Goal: Task Accomplishment & Management: Manage account settings

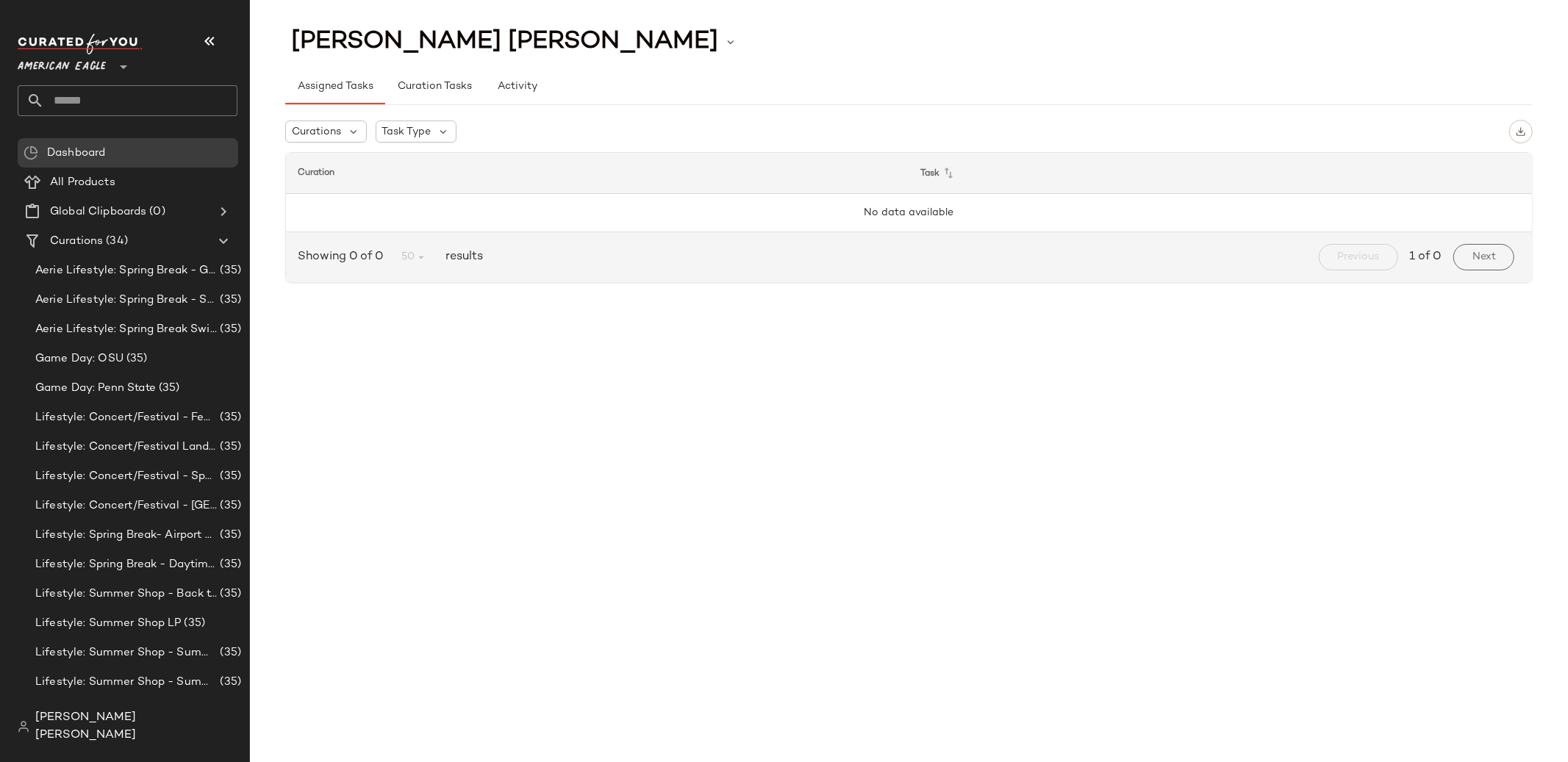
click at [98, 67] on span "American Eagle" at bounding box center [61, 63] width 88 height 26
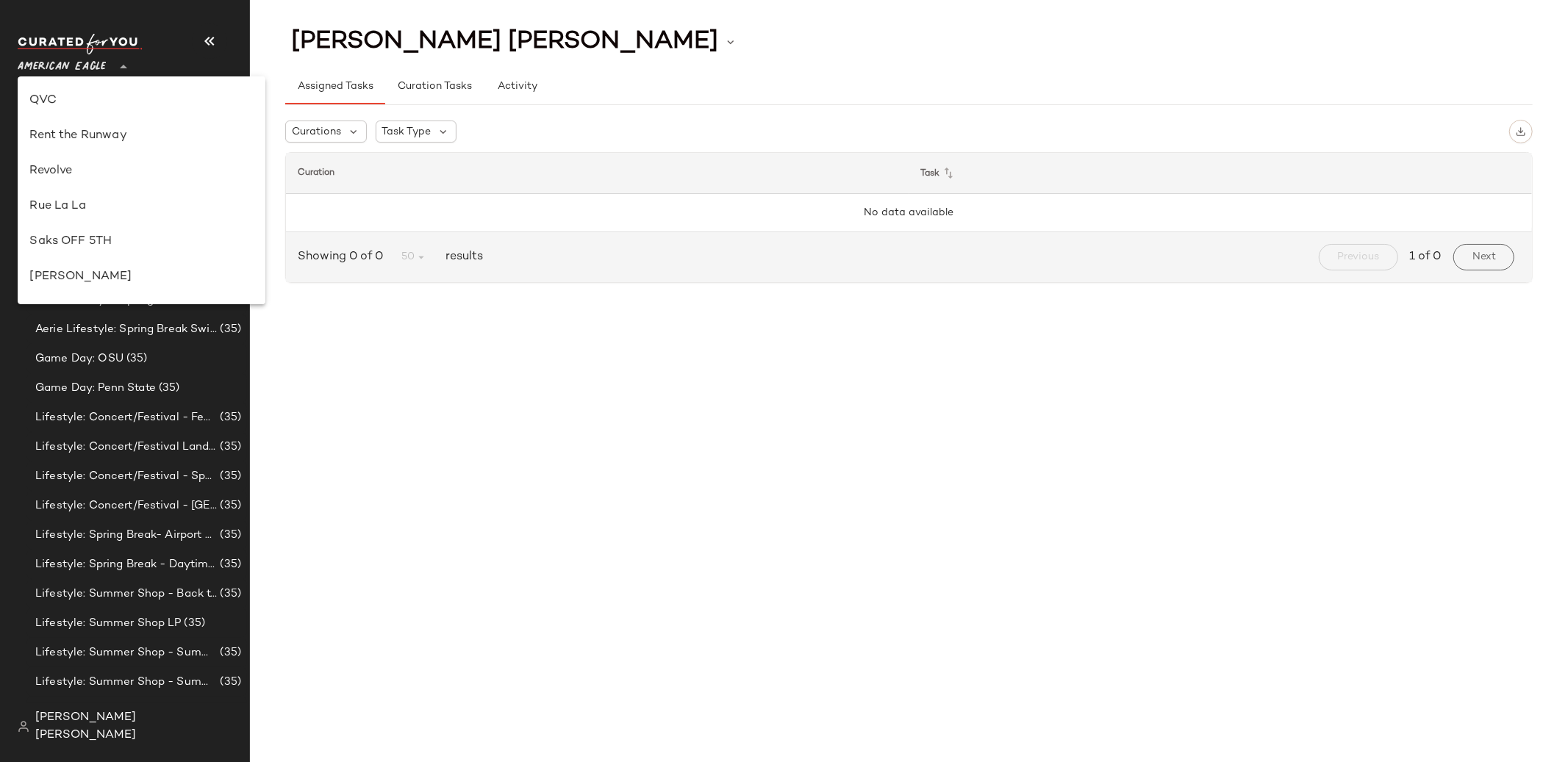
scroll to position [653, 0]
click at [113, 198] on div "Revolve" at bounding box center [140, 188] width 247 height 35
type input "**"
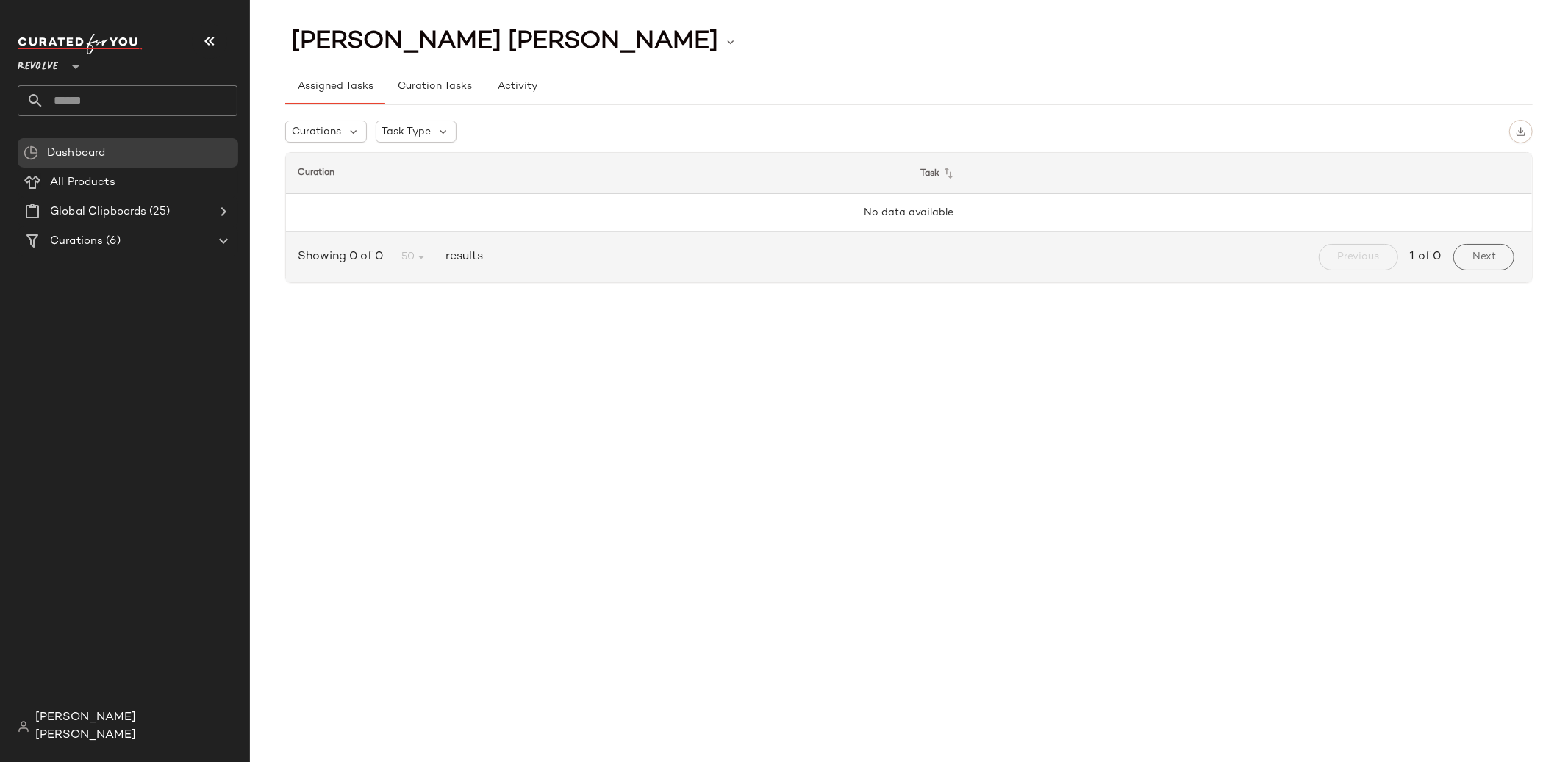
click at [183, 98] on input "text" at bounding box center [140, 100] width 193 height 31
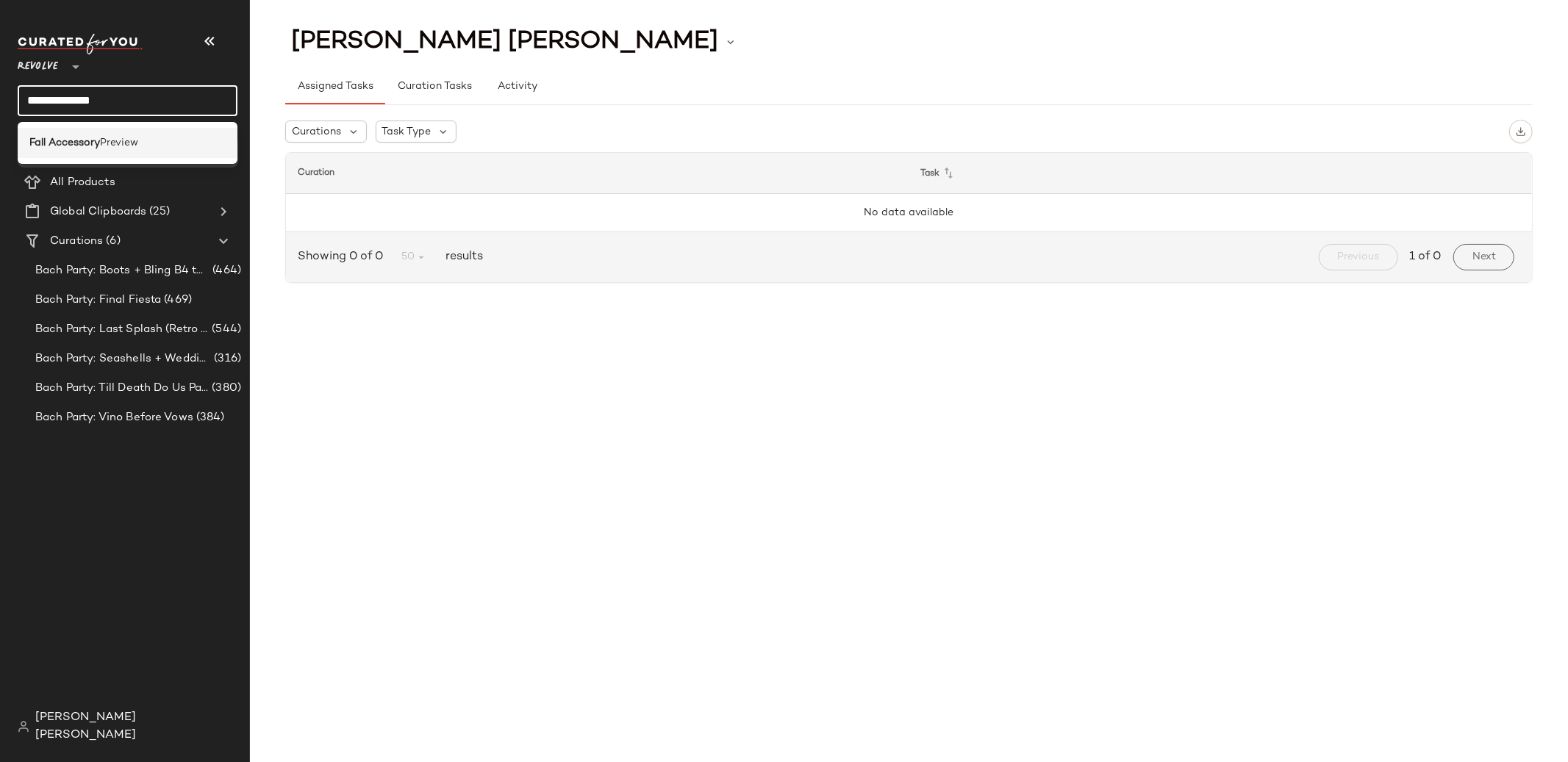
type input "**********"
click at [156, 146] on div "Fall Accessory Preview" at bounding box center [128, 143] width 196 height 15
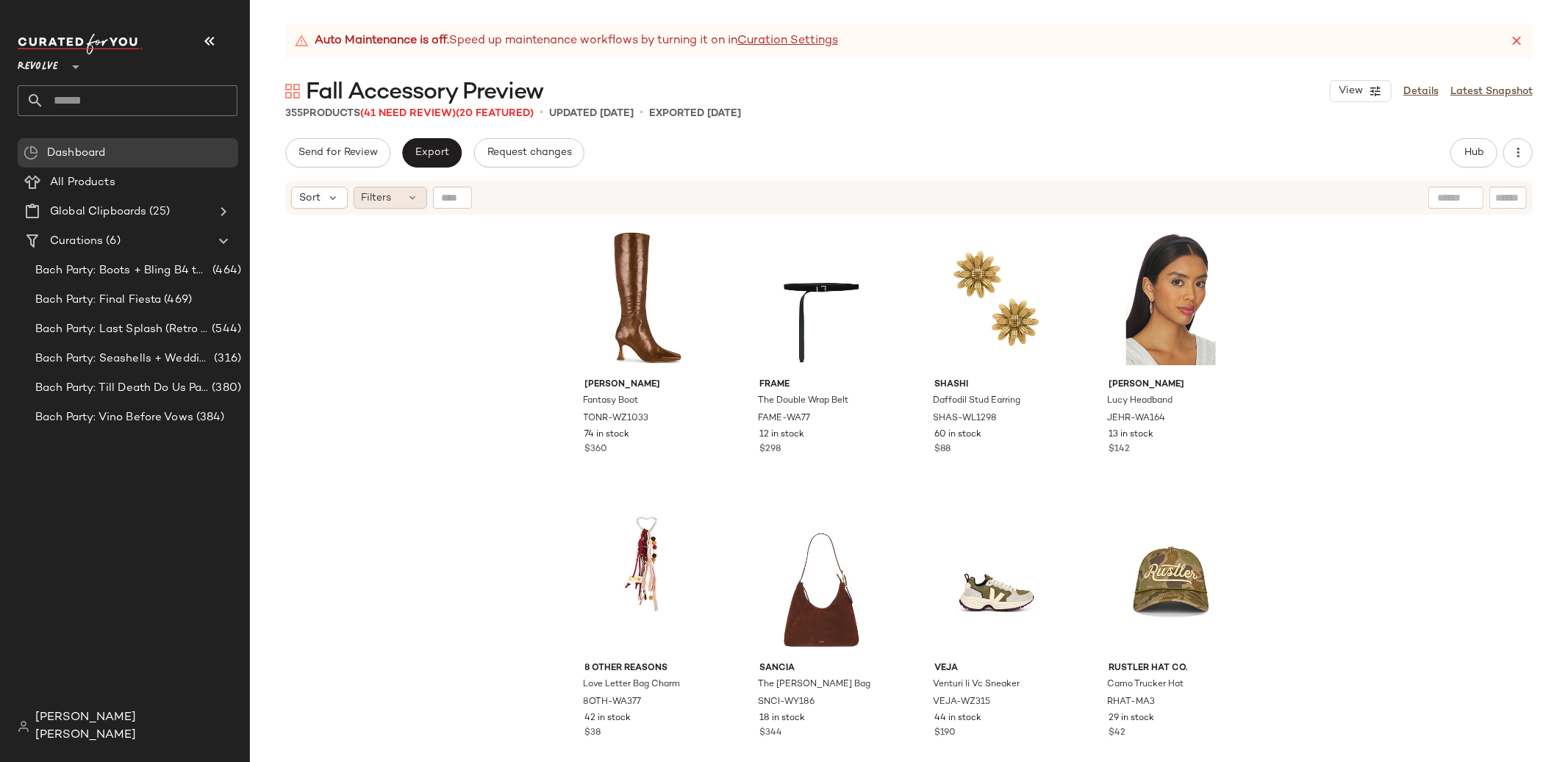
click at [403, 204] on div "Filters" at bounding box center [390, 197] width 73 height 22
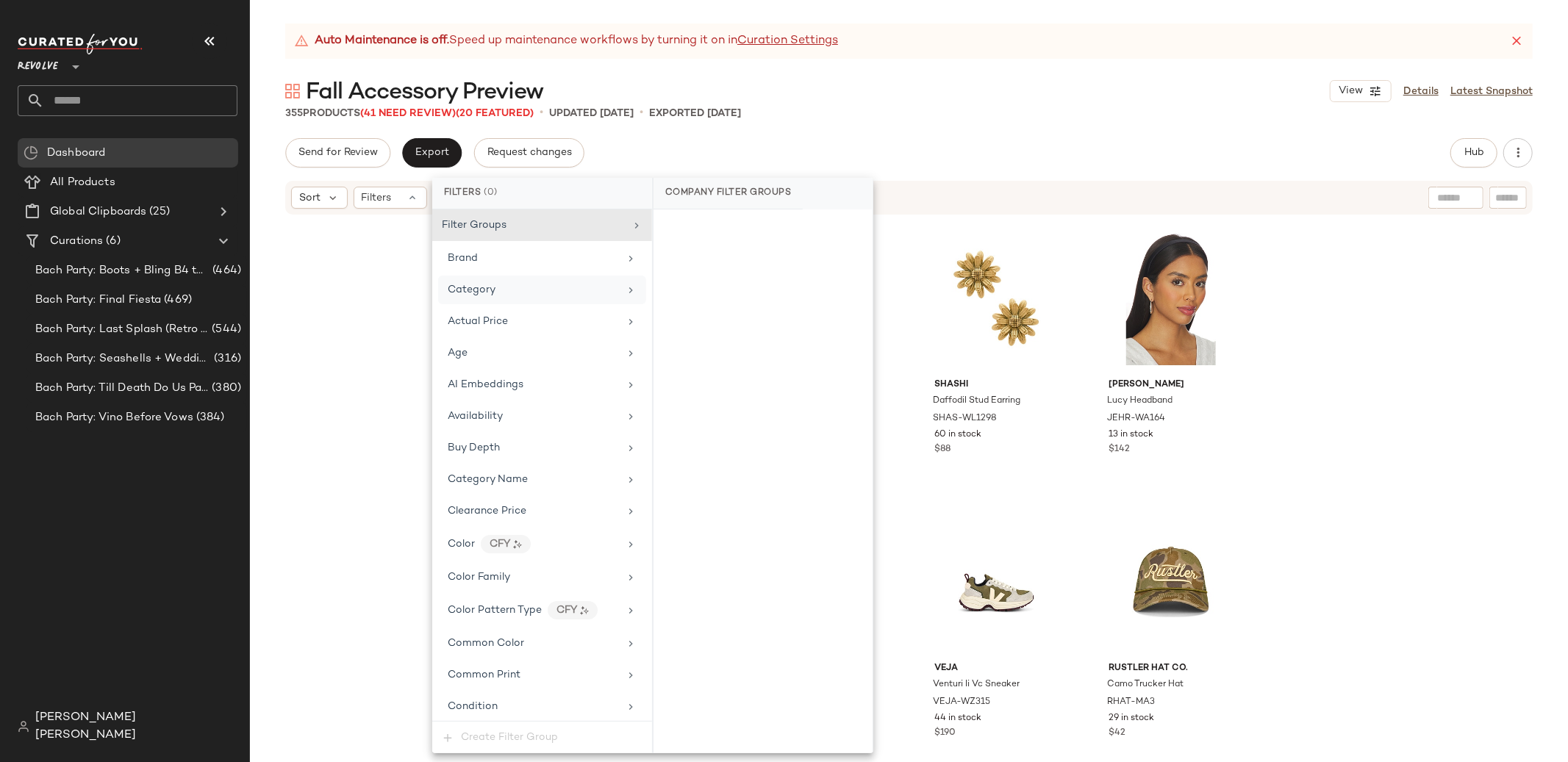
click at [520, 295] on div "Category" at bounding box center [533, 290] width 171 height 15
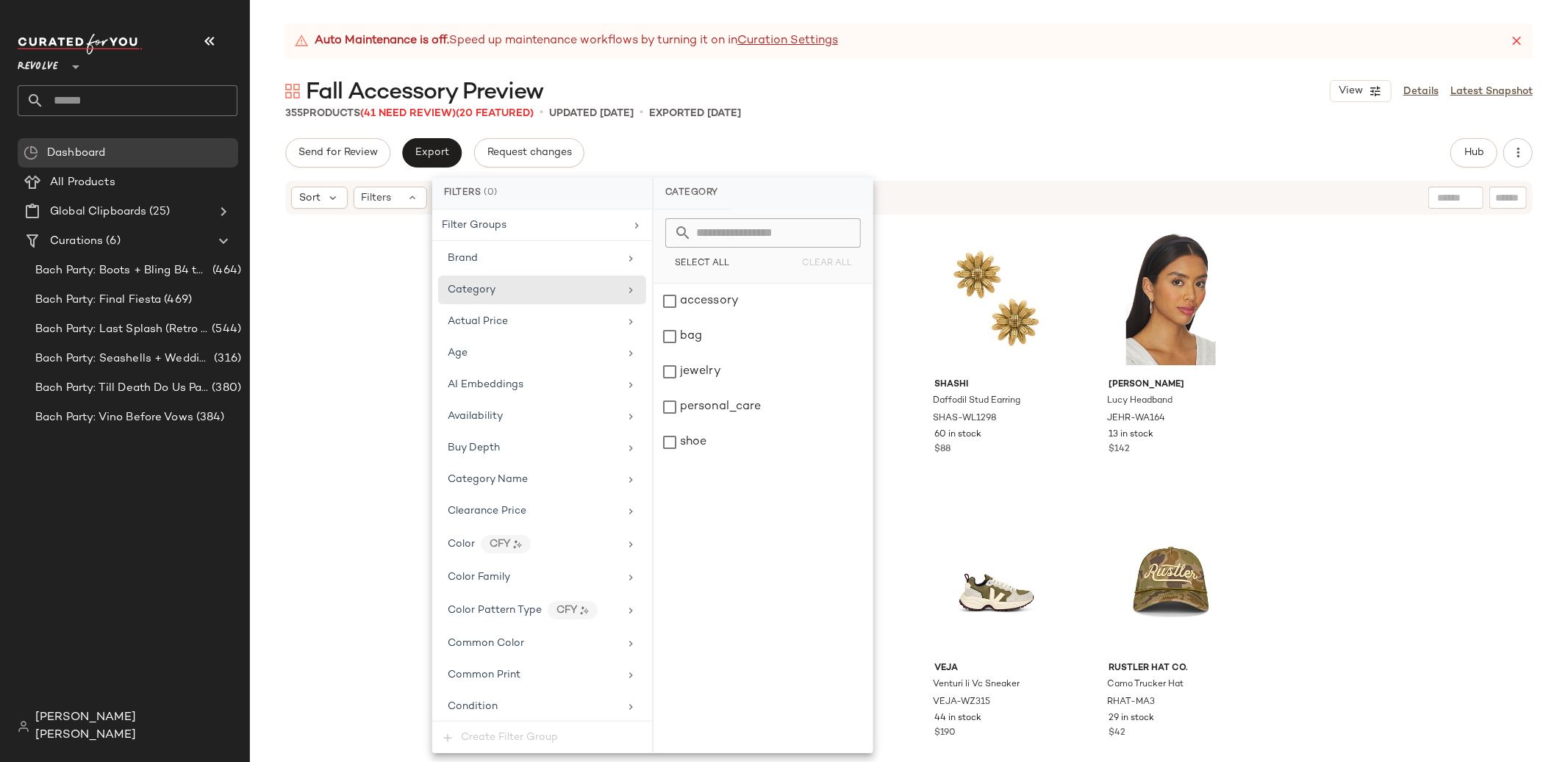
click at [114, 732] on span "[PERSON_NAME] [PERSON_NAME]" at bounding box center [137, 727] width 202 height 35
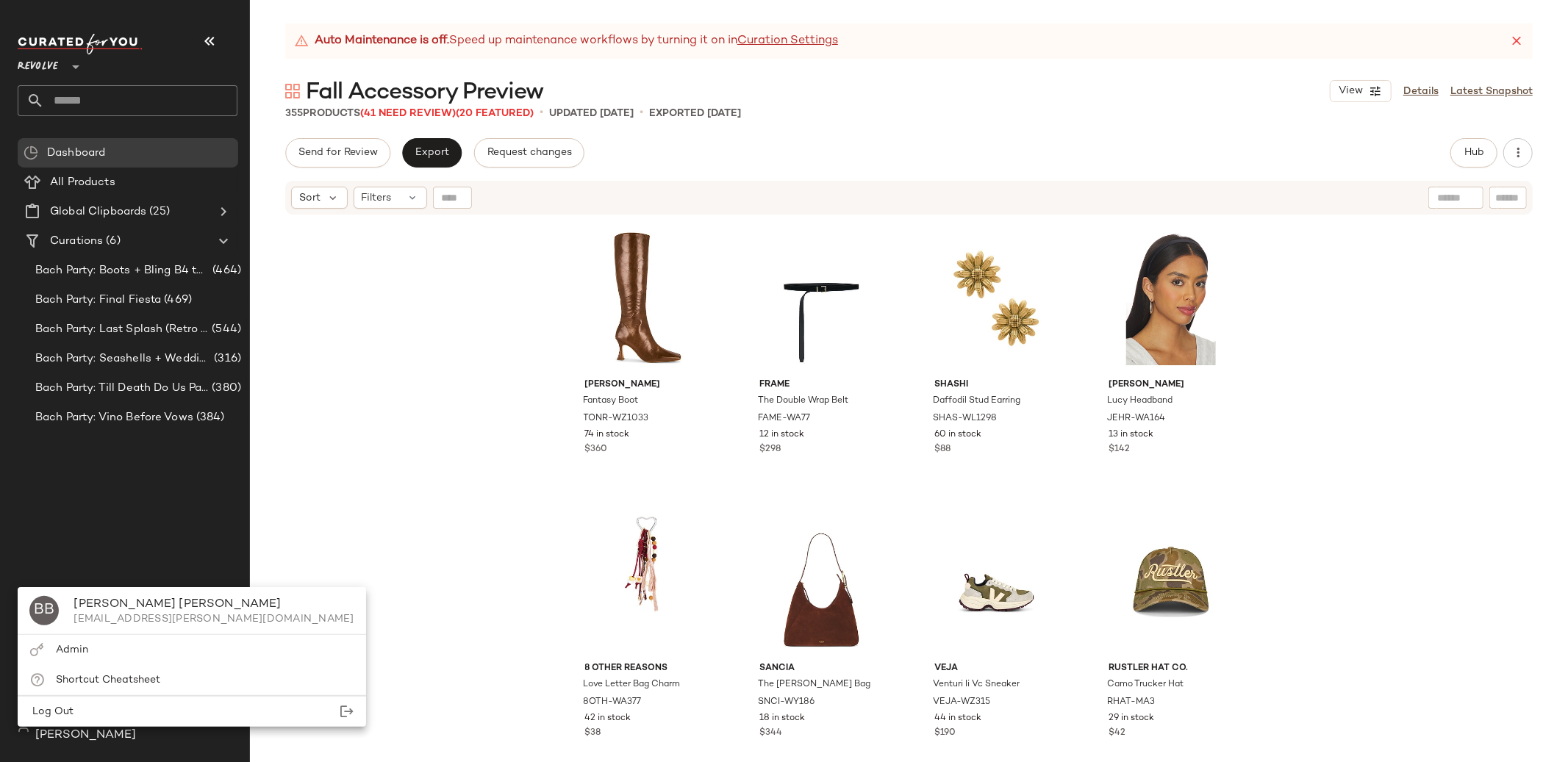
click at [109, 737] on span "[PERSON_NAME] [PERSON_NAME]" at bounding box center [137, 727] width 202 height 35
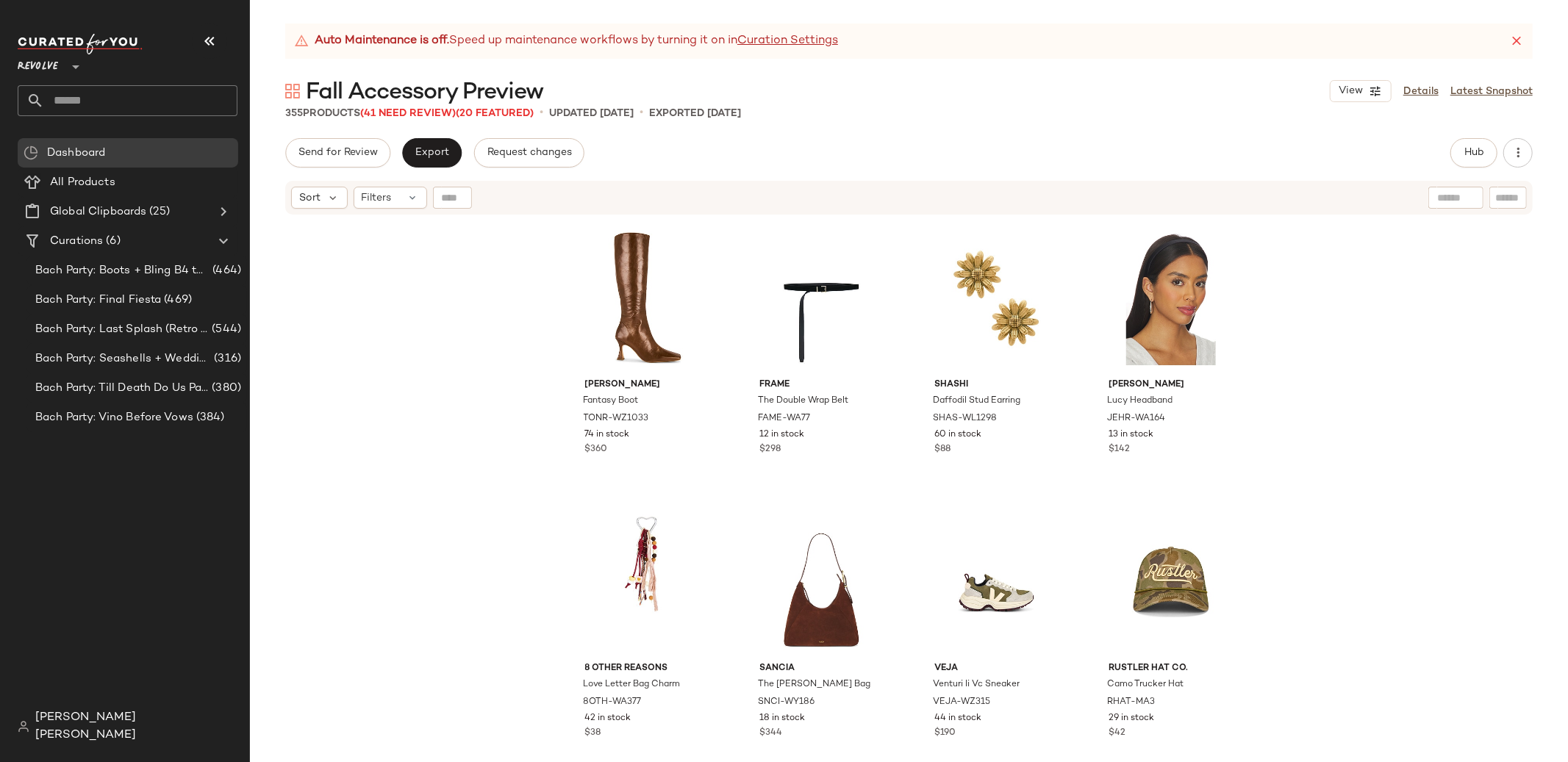
click at [106, 740] on span "[PERSON_NAME] [PERSON_NAME]" at bounding box center [137, 727] width 202 height 35
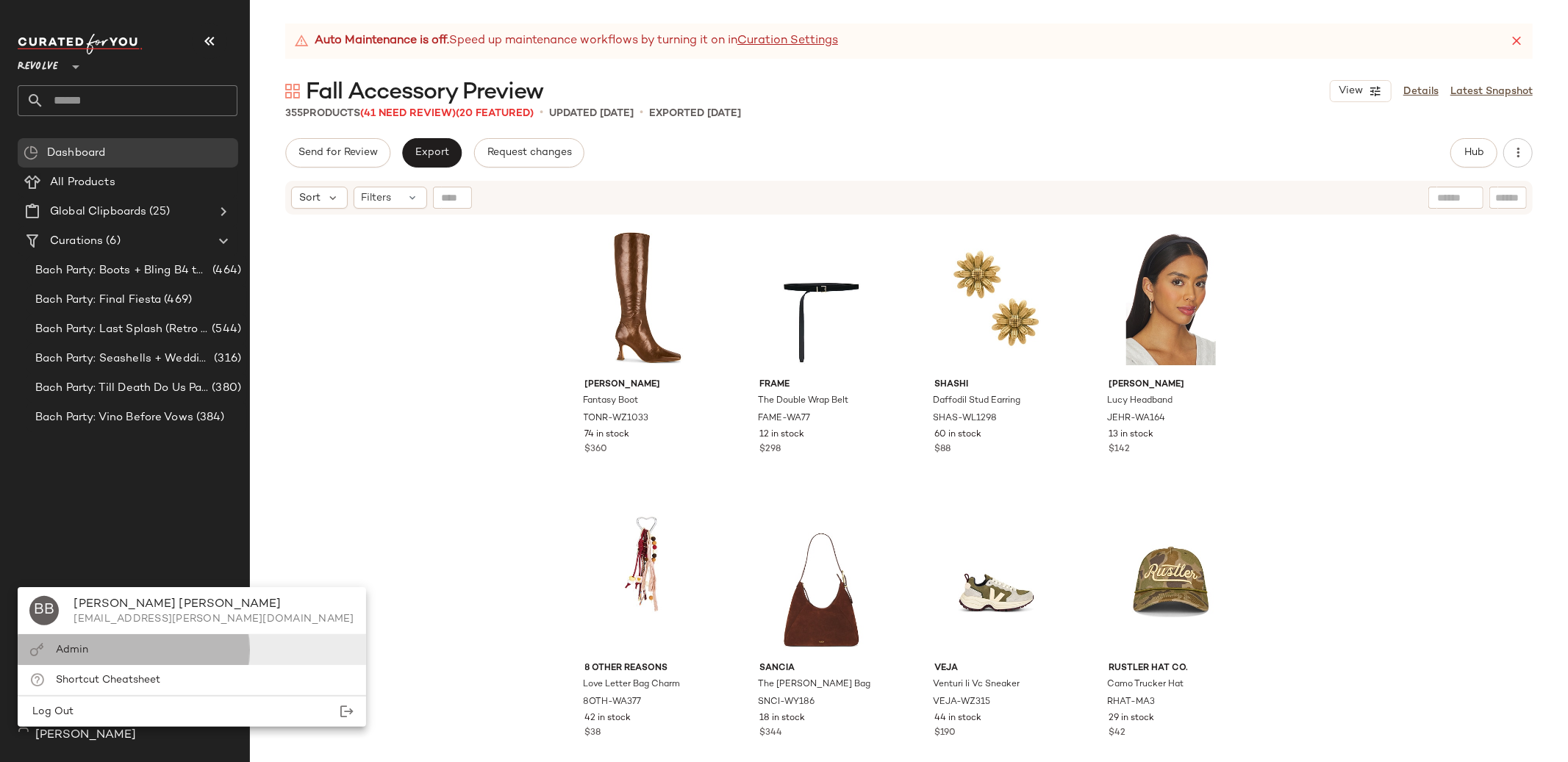
click at [109, 660] on div "Admin" at bounding box center [191, 650] width 348 height 30
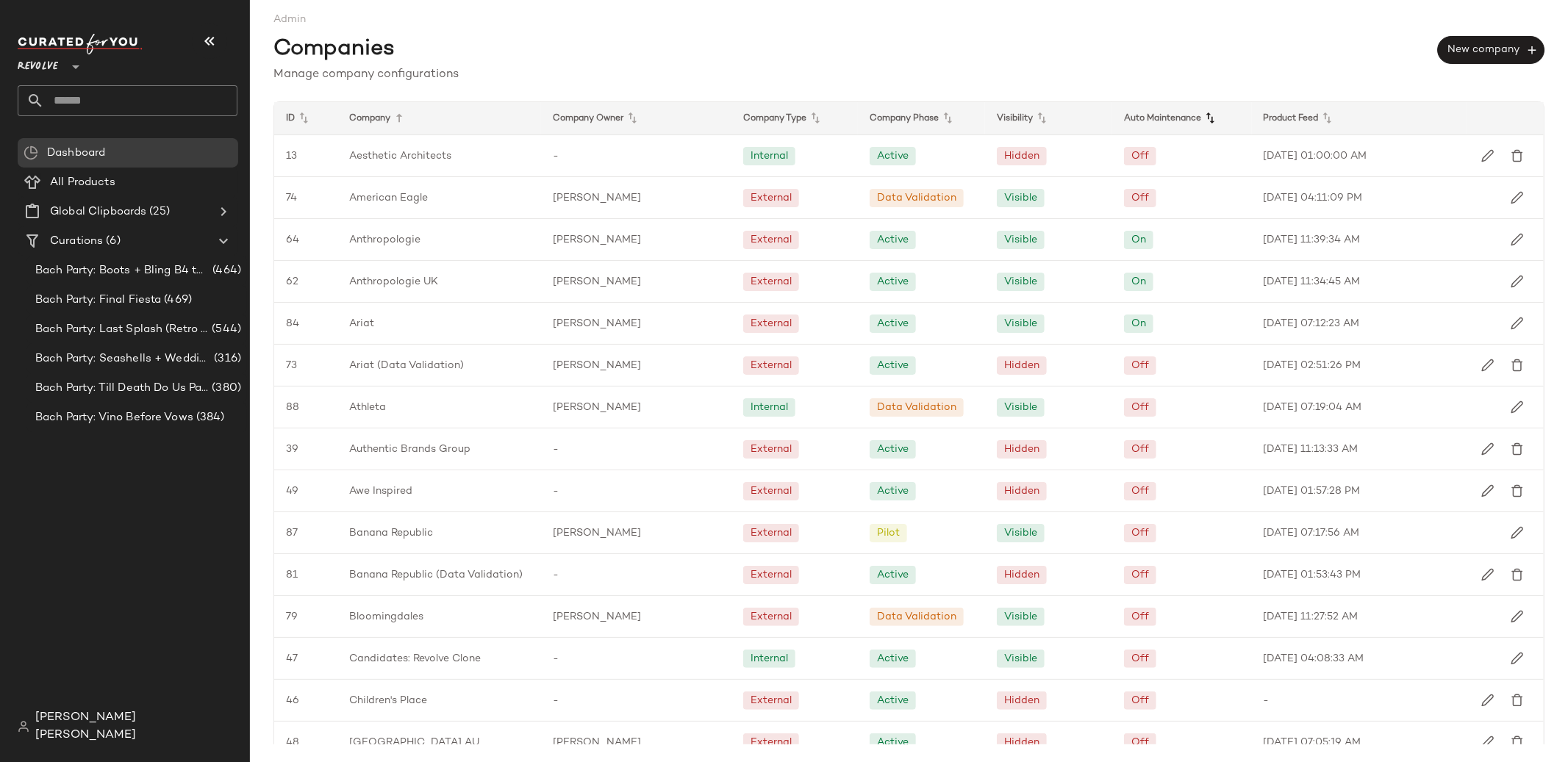
click at [1204, 123] on icon at bounding box center [1210, 118] width 17 height 17
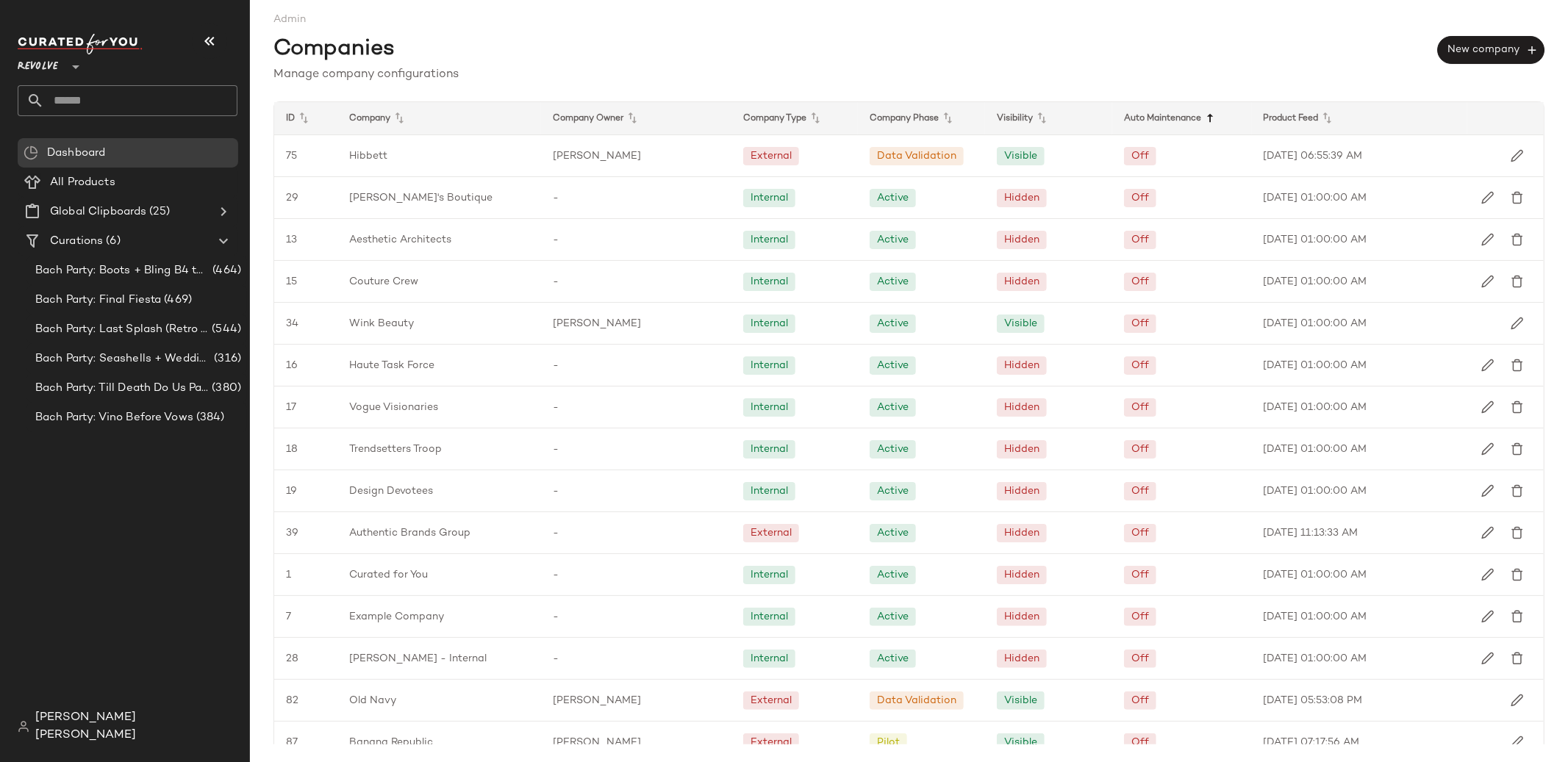
click at [1204, 121] on icon at bounding box center [1210, 118] width 17 height 17
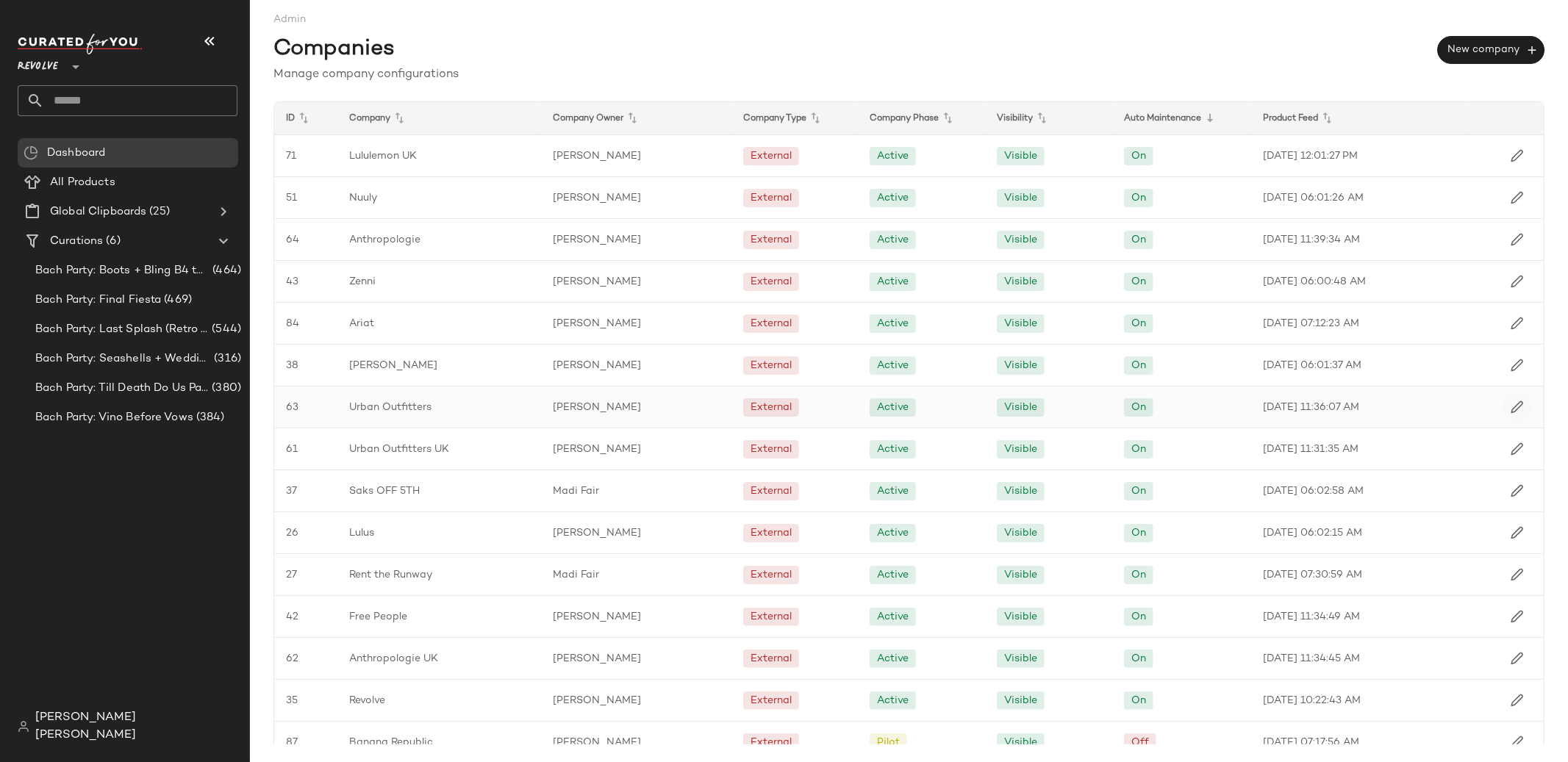
click at [1516, 410] on button "button" at bounding box center [1517, 407] width 29 height 29
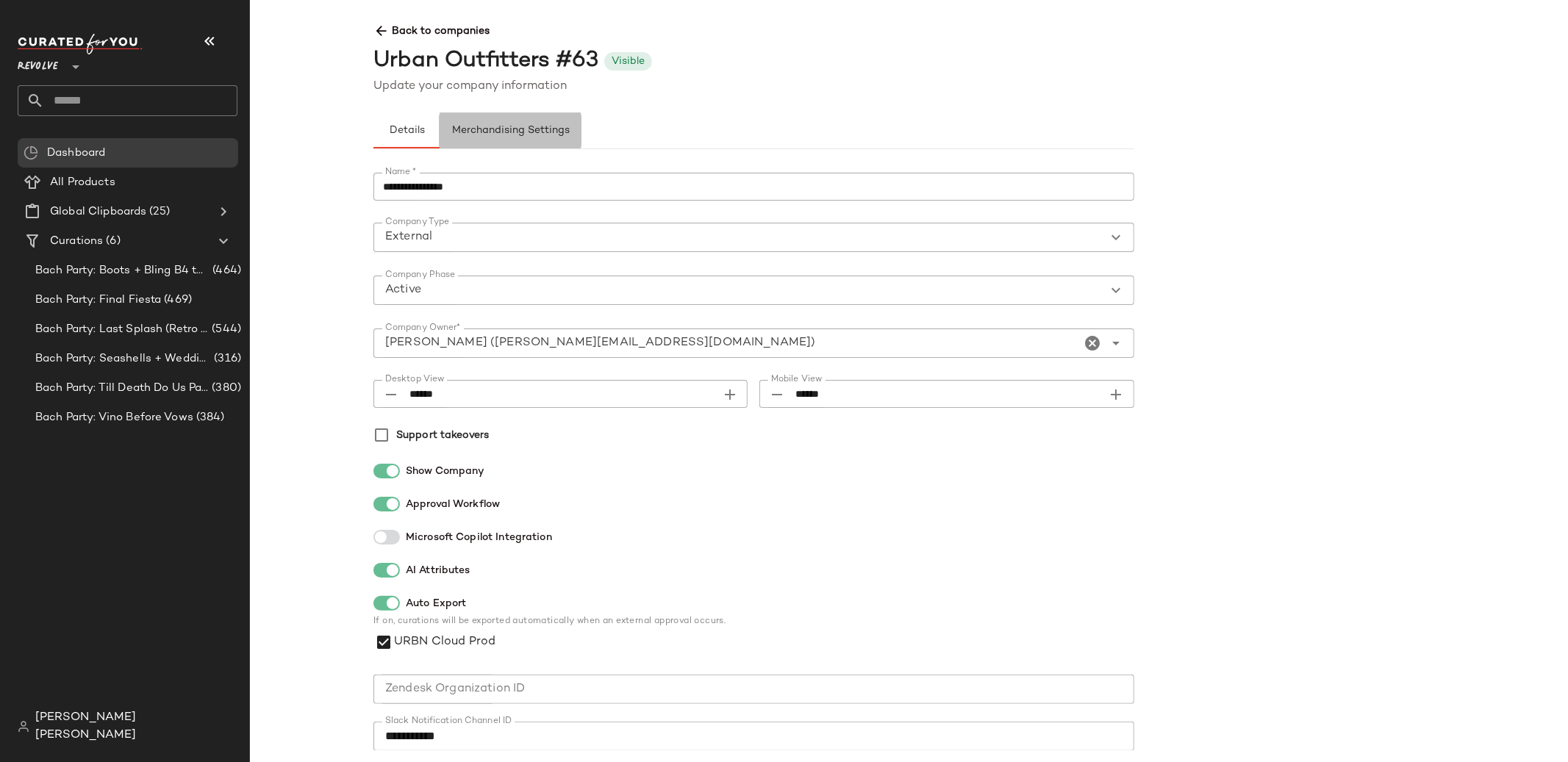
click at [510, 140] on button "Merchandising Settings" at bounding box center [511, 131] width 142 height 35
